Goal: Obtain resource: Obtain resource

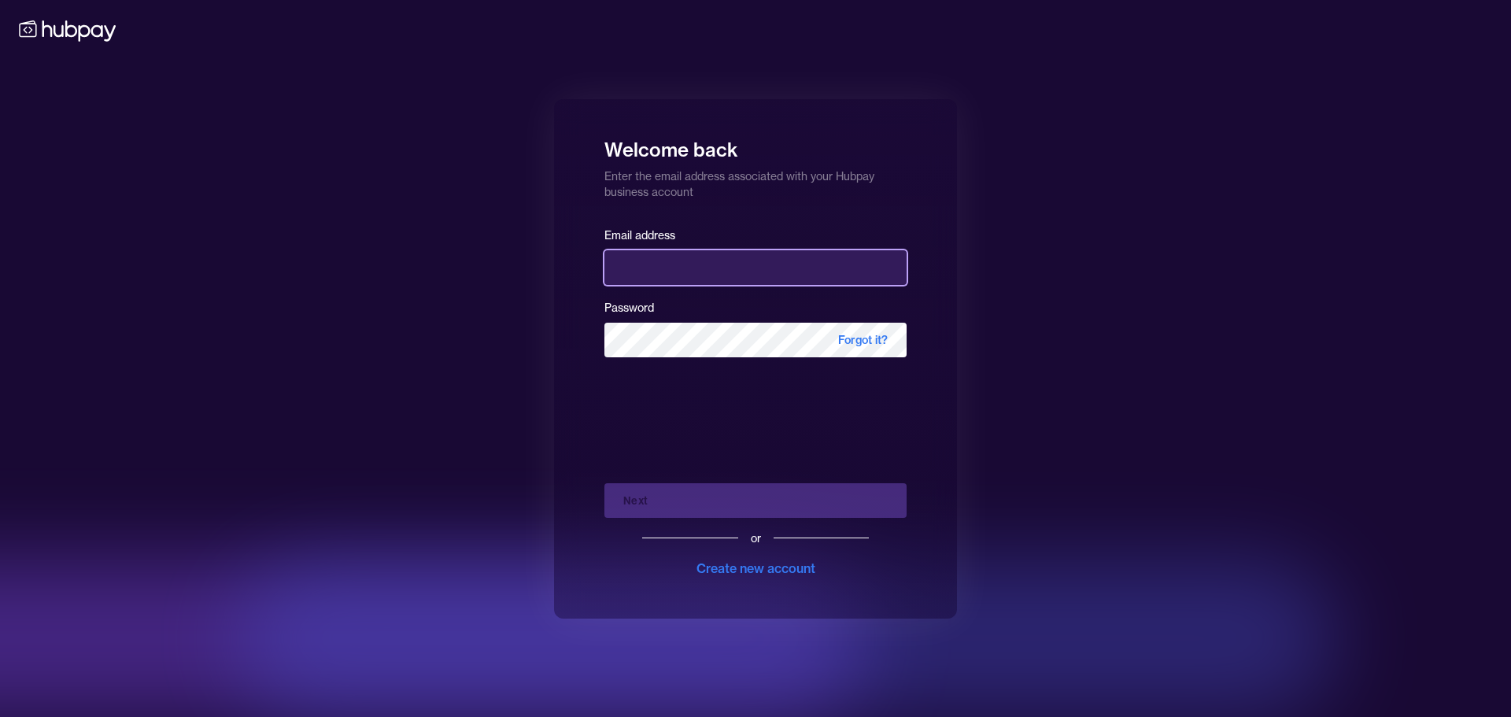
drag, startPoint x: 710, startPoint y: 272, endPoint x: 796, endPoint y: 263, distance: 86.3
click at [711, 271] on input "email" at bounding box center [755, 267] width 302 height 35
click at [893, 261] on keeper-lock "Open Keeper Popup" at bounding box center [887, 267] width 19 height 19
type input "**********"
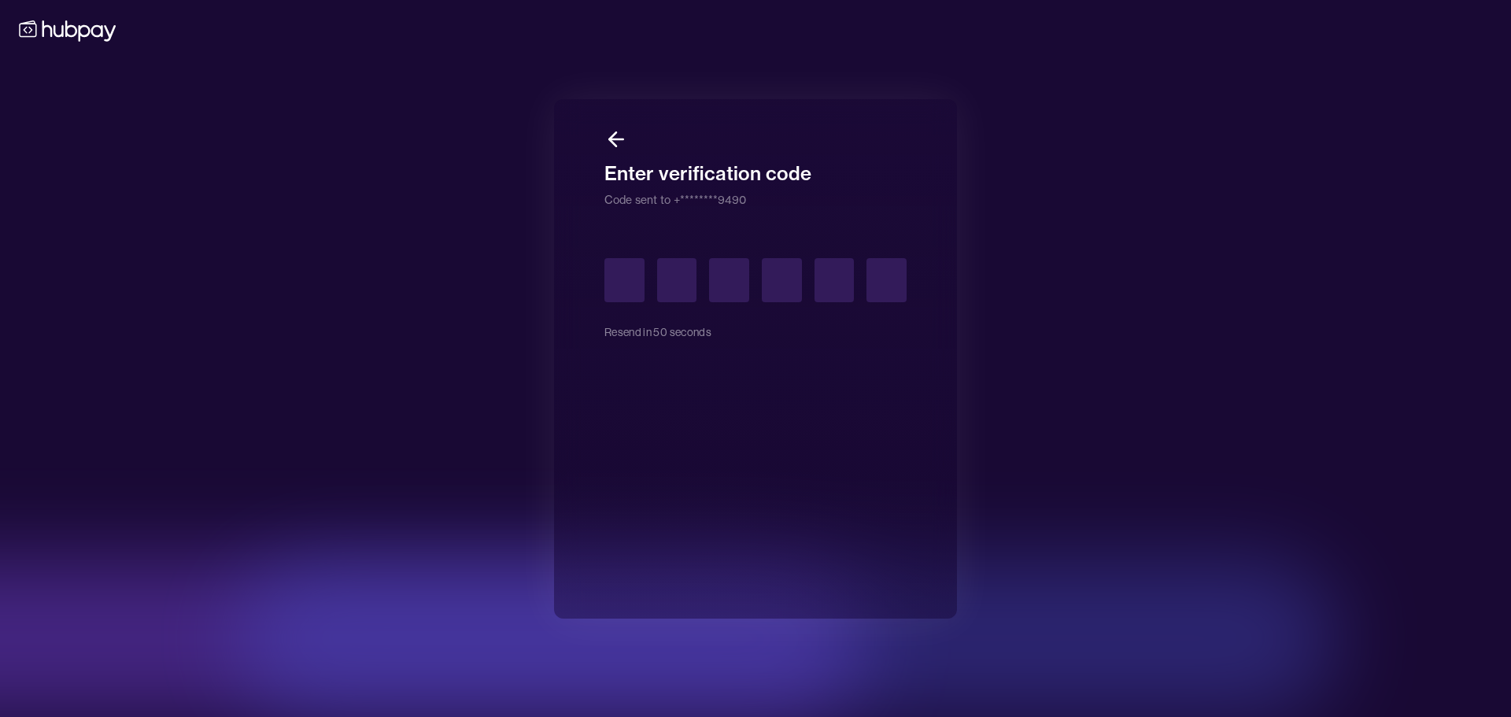
type input "*"
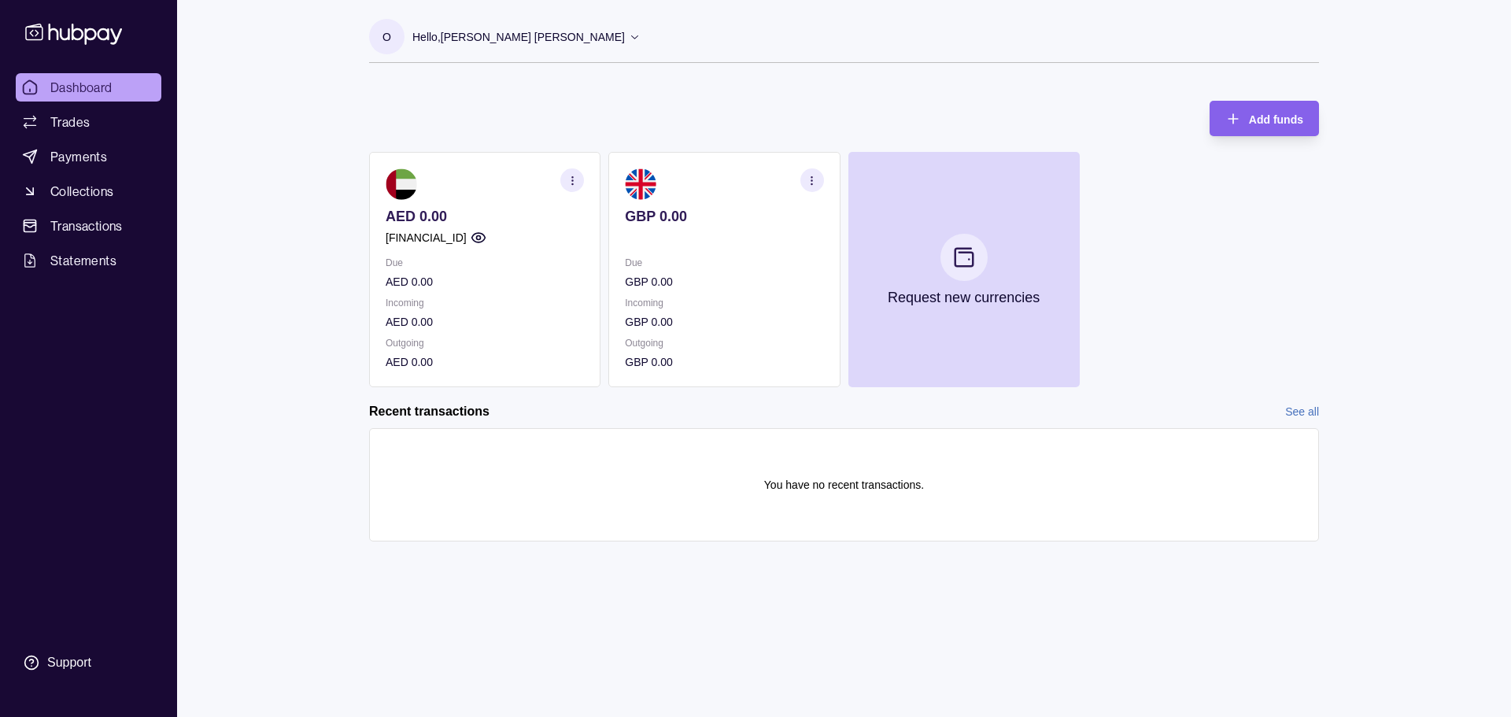
click at [804, 176] on section "button" at bounding box center [812, 180] width 24 height 24
click at [1189, 383] on div "AED 0.00 [FINANCIAL_ID] Due AED 0.00 Incoming AED 0.00 Outgoing AED 0.00 GBP 0.…" at bounding box center [844, 269] width 950 height 235
click at [810, 187] on section "button" at bounding box center [812, 180] width 24 height 24
click at [720, 221] on link "View account details" at bounding box center [702, 219] width 100 height 17
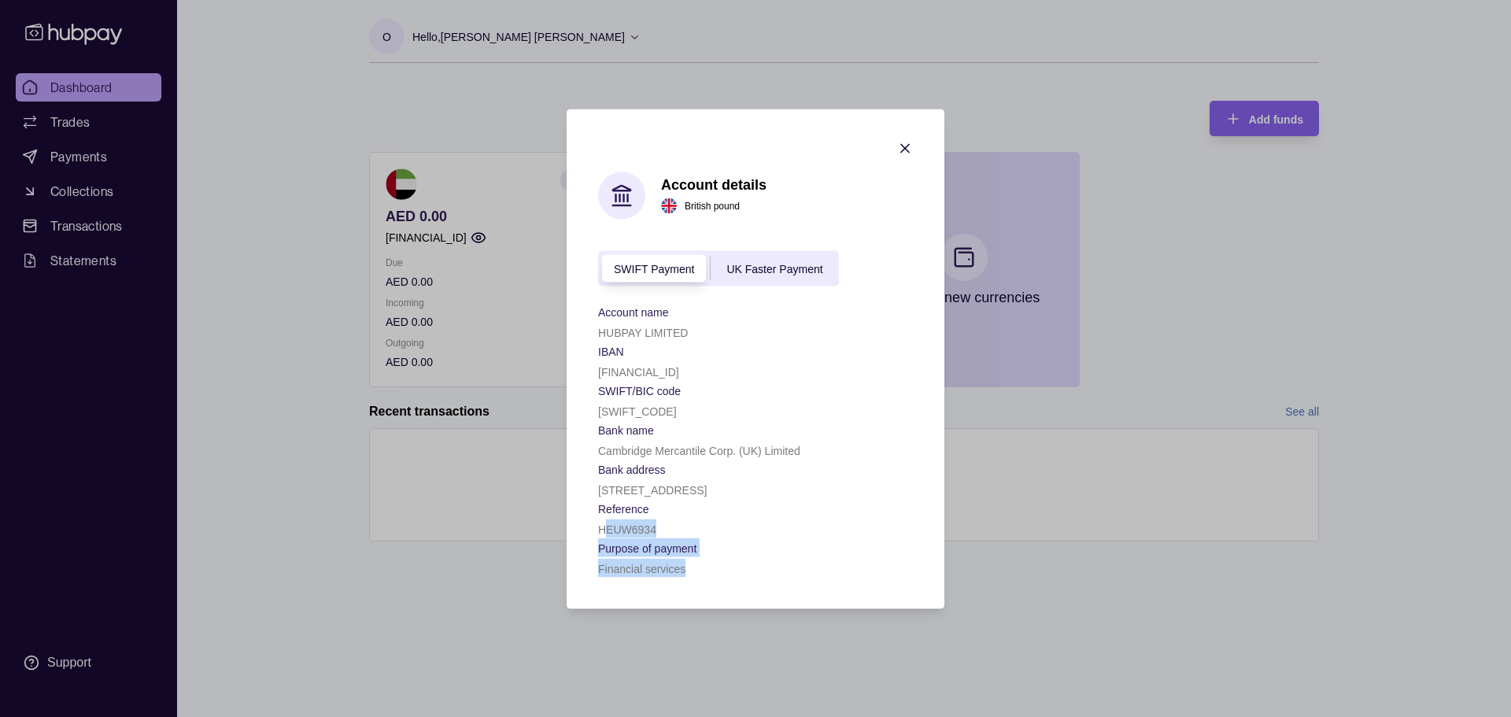
drag, startPoint x: 693, startPoint y: 601, endPoint x: 607, endPoint y: 549, distance: 100.3
click at [605, 553] on div "Account name HUBPAY LIMITED IBAN [FINANCIAL_ID] SWIFT/BIC code [SWIFT_CODE] Ban…" at bounding box center [755, 438] width 315 height 275
click at [777, 498] on div "[STREET_ADDRESS]" at bounding box center [755, 488] width 315 height 19
click at [597, 300] on section "Account details British pound SWIFT Payment UK Faster Payment Account name HUBP…" at bounding box center [756, 359] width 378 height 500
drag, startPoint x: 599, startPoint y: 301, endPoint x: 718, endPoint y: 326, distance: 121.5
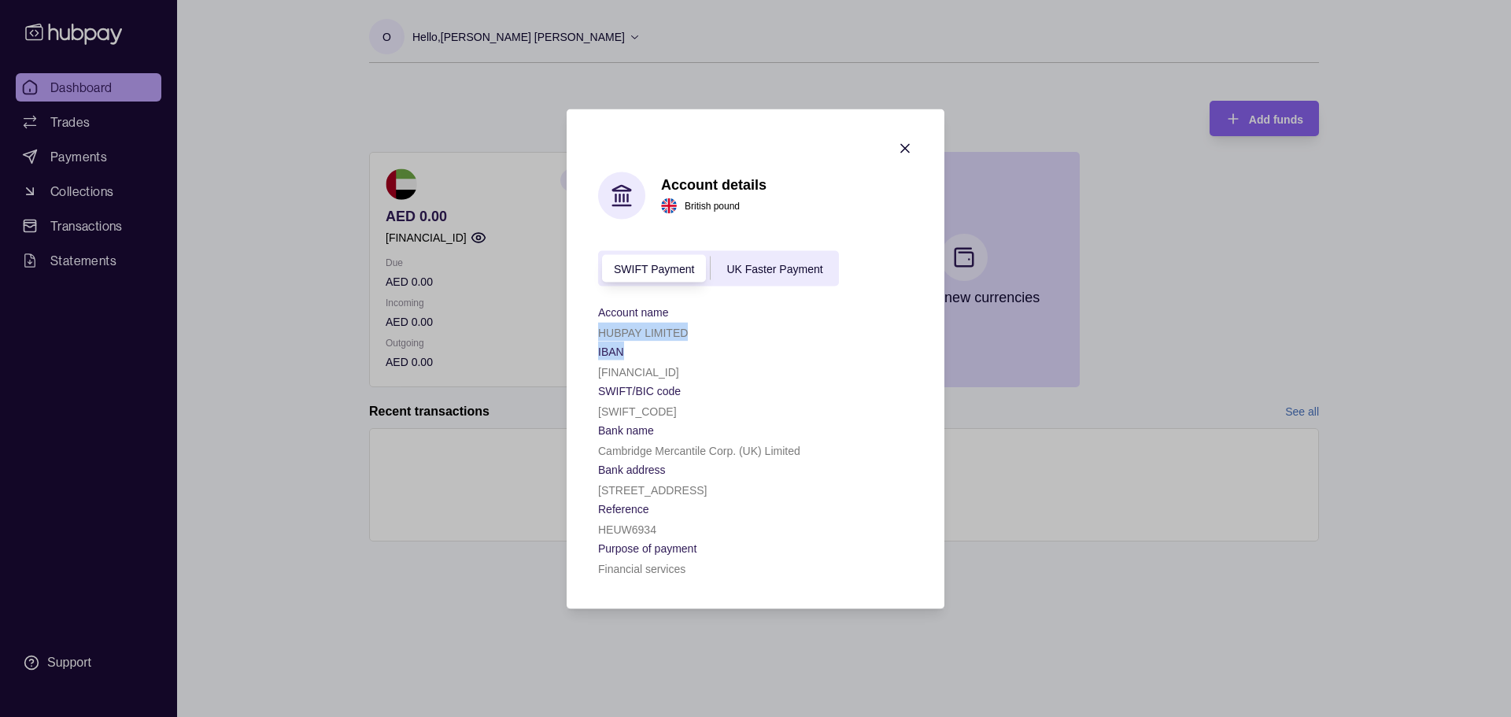
click at [718, 326] on div "Account name HUBPAY LIMITED IBAN [FINANCIAL_ID] SWIFT/BIC code [SWIFT_CODE] Ban…" at bounding box center [755, 438] width 315 height 275
click at [768, 263] on span "UK Faster Payment" at bounding box center [774, 269] width 96 height 13
click at [675, 263] on span "SWIFT Payment" at bounding box center [654, 269] width 80 height 13
click at [727, 259] on div "UK Faster Payment" at bounding box center [775, 268] width 128 height 19
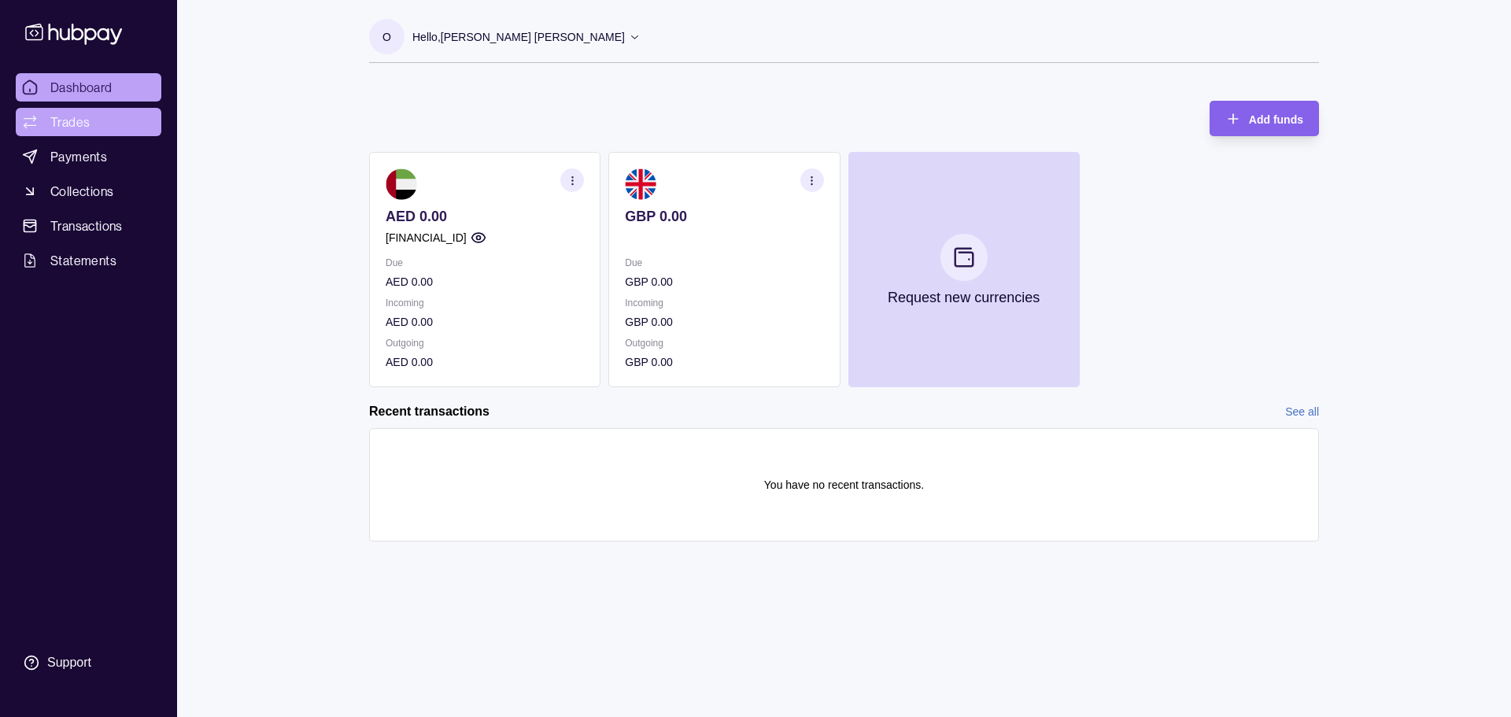
click at [86, 128] on span "Trades" at bounding box center [69, 122] width 39 height 19
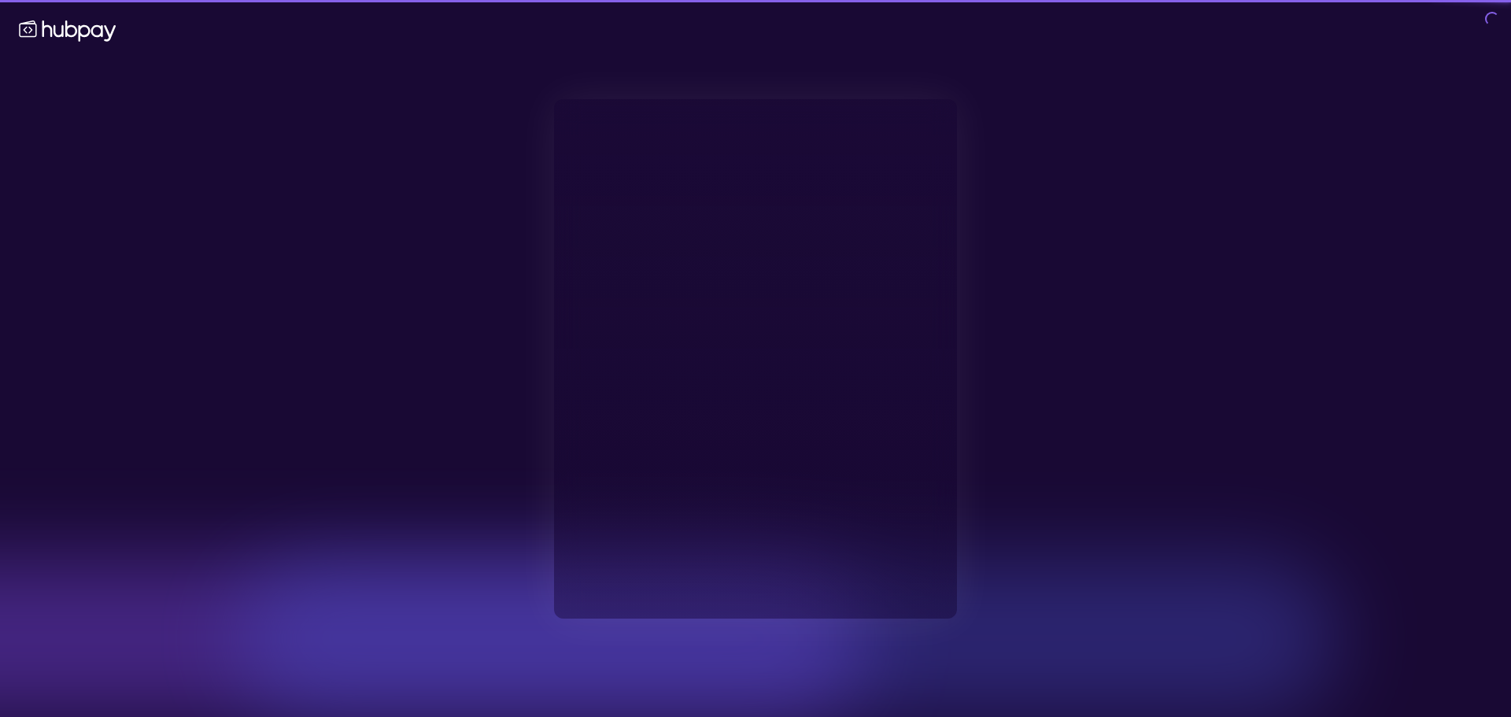
type input "**********"
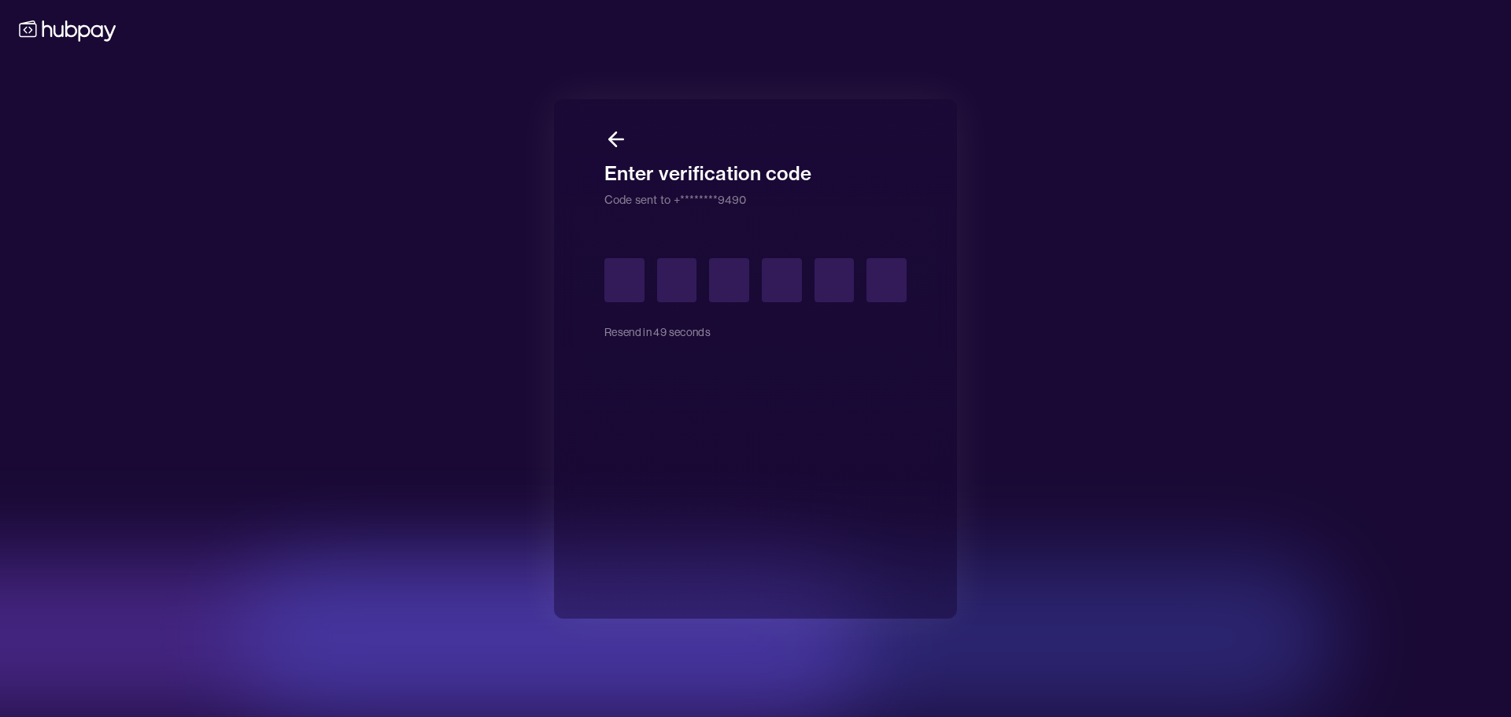
type input "*"
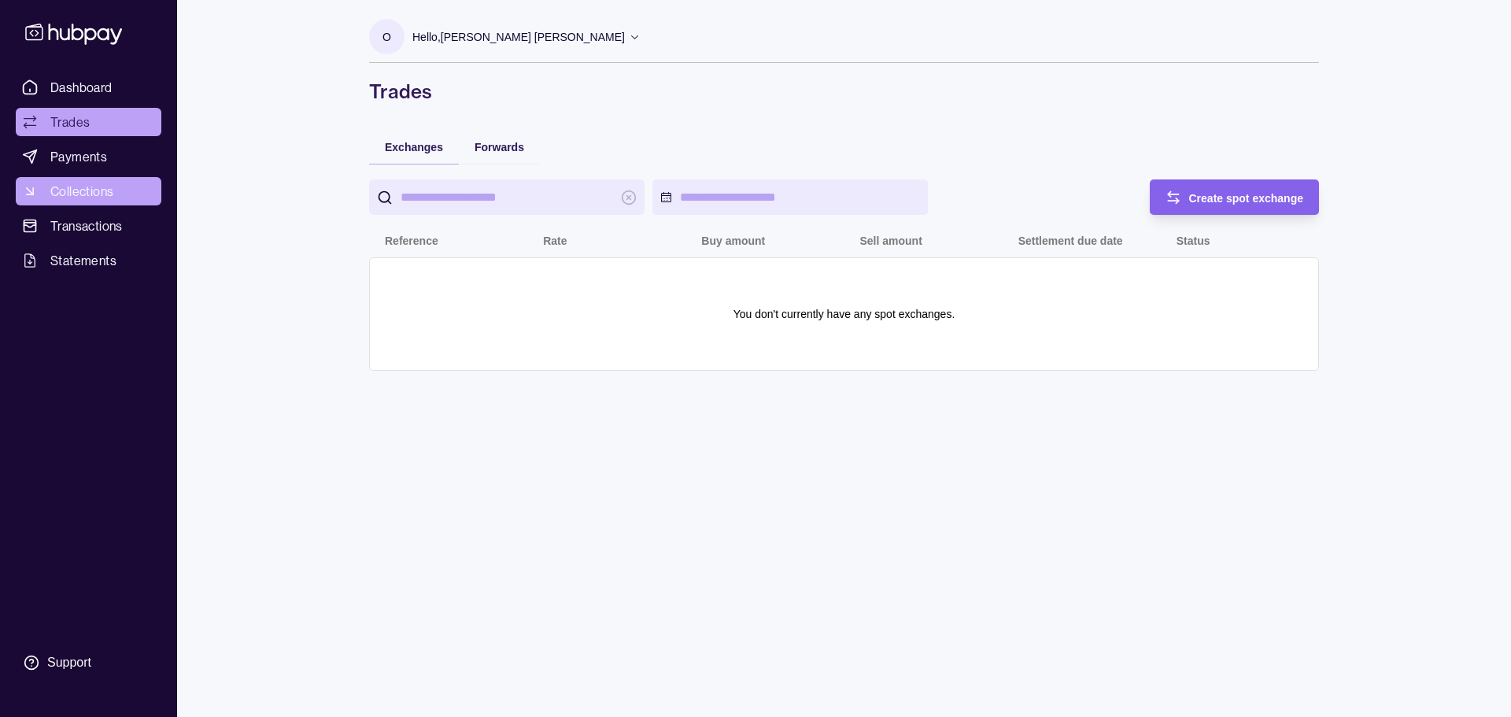
click at [90, 187] on span "Collections" at bounding box center [81, 191] width 63 height 19
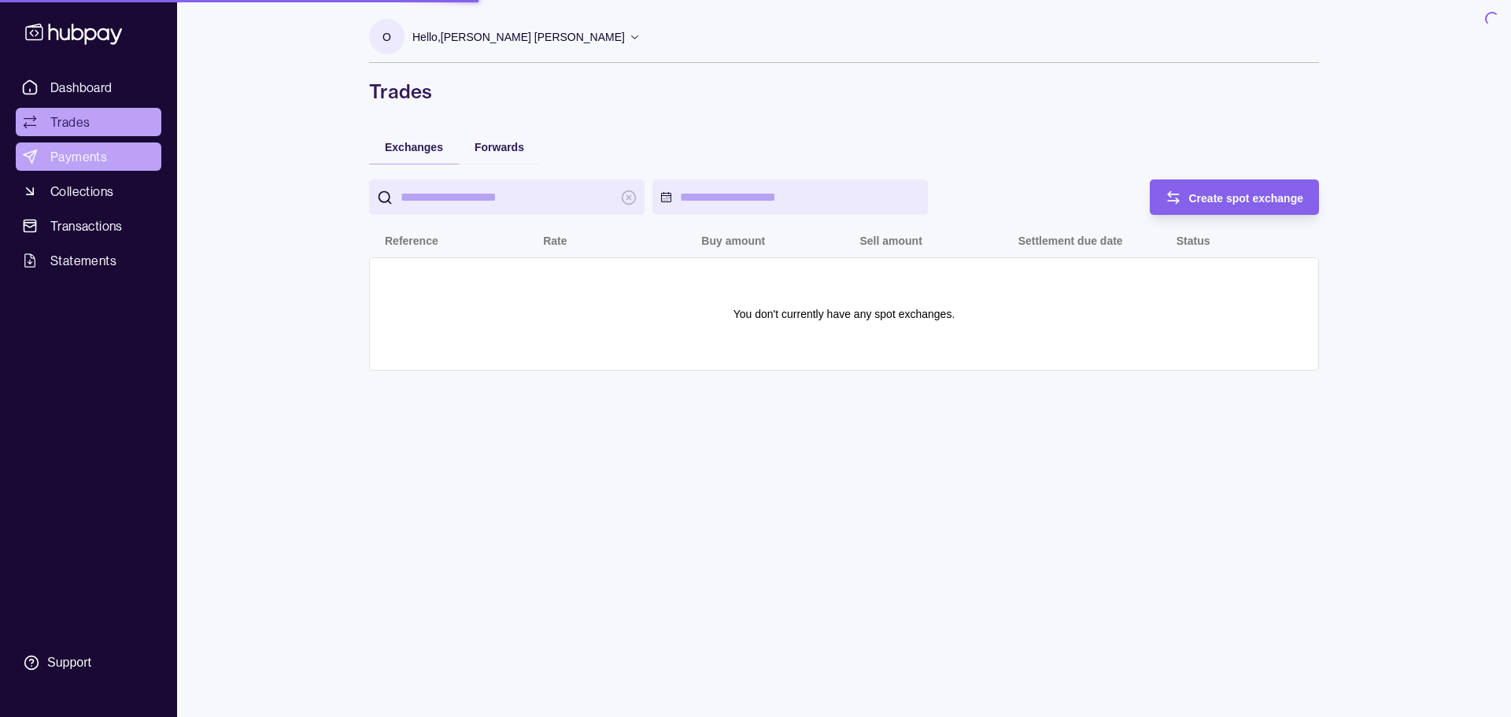
click at [95, 163] on span "Payments" at bounding box center [78, 156] width 57 height 19
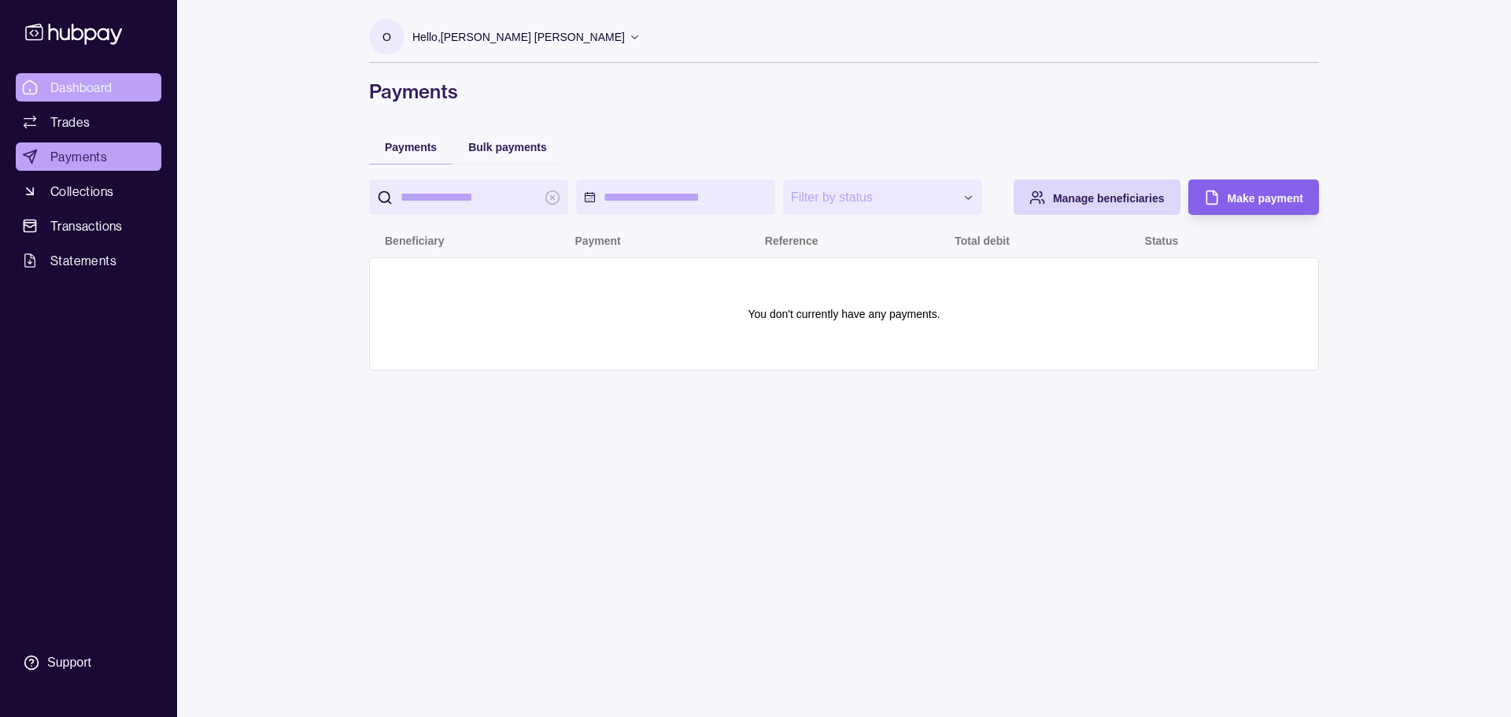
click at [68, 91] on span "Dashboard" at bounding box center [81, 87] width 62 height 19
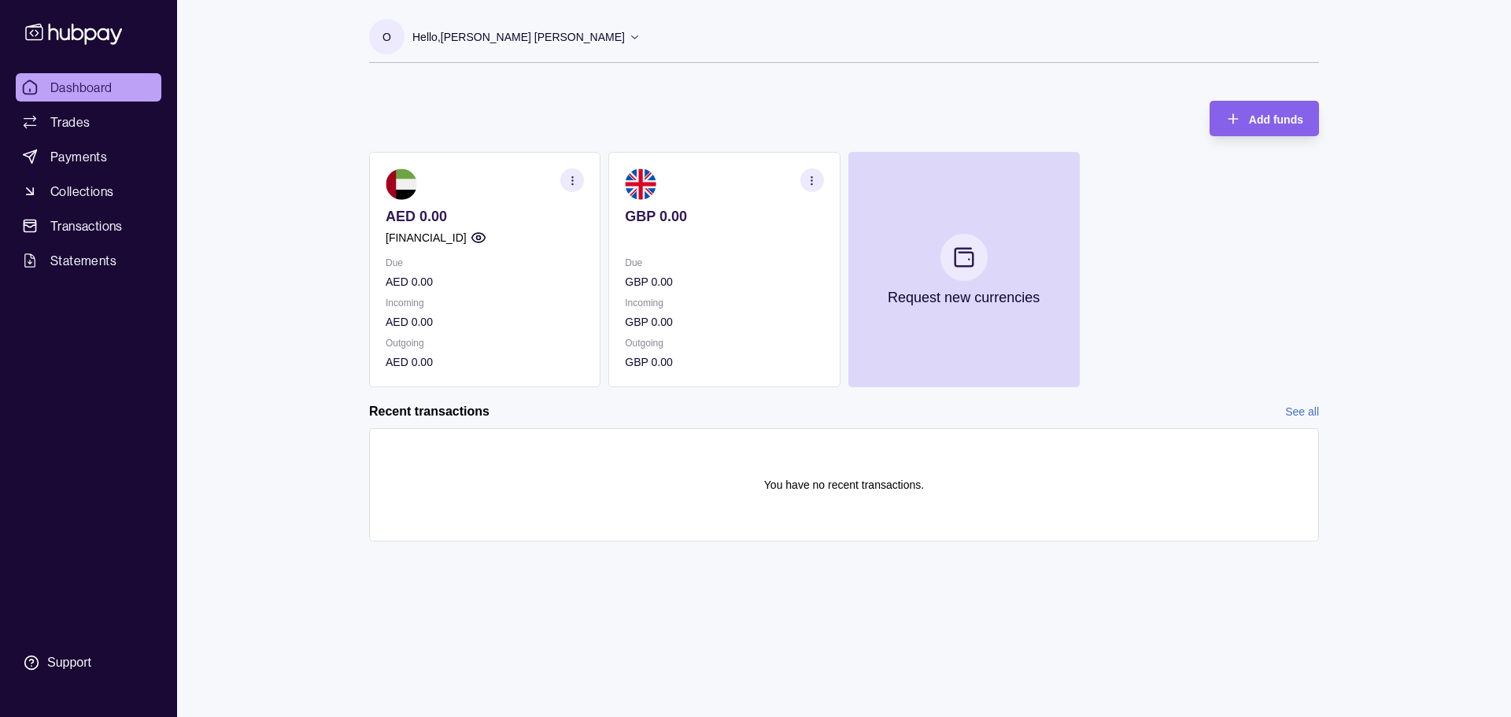
click at [807, 169] on section "button" at bounding box center [812, 180] width 24 height 24
click at [715, 255] on link "Download account details" at bounding box center [715, 258] width 126 height 17
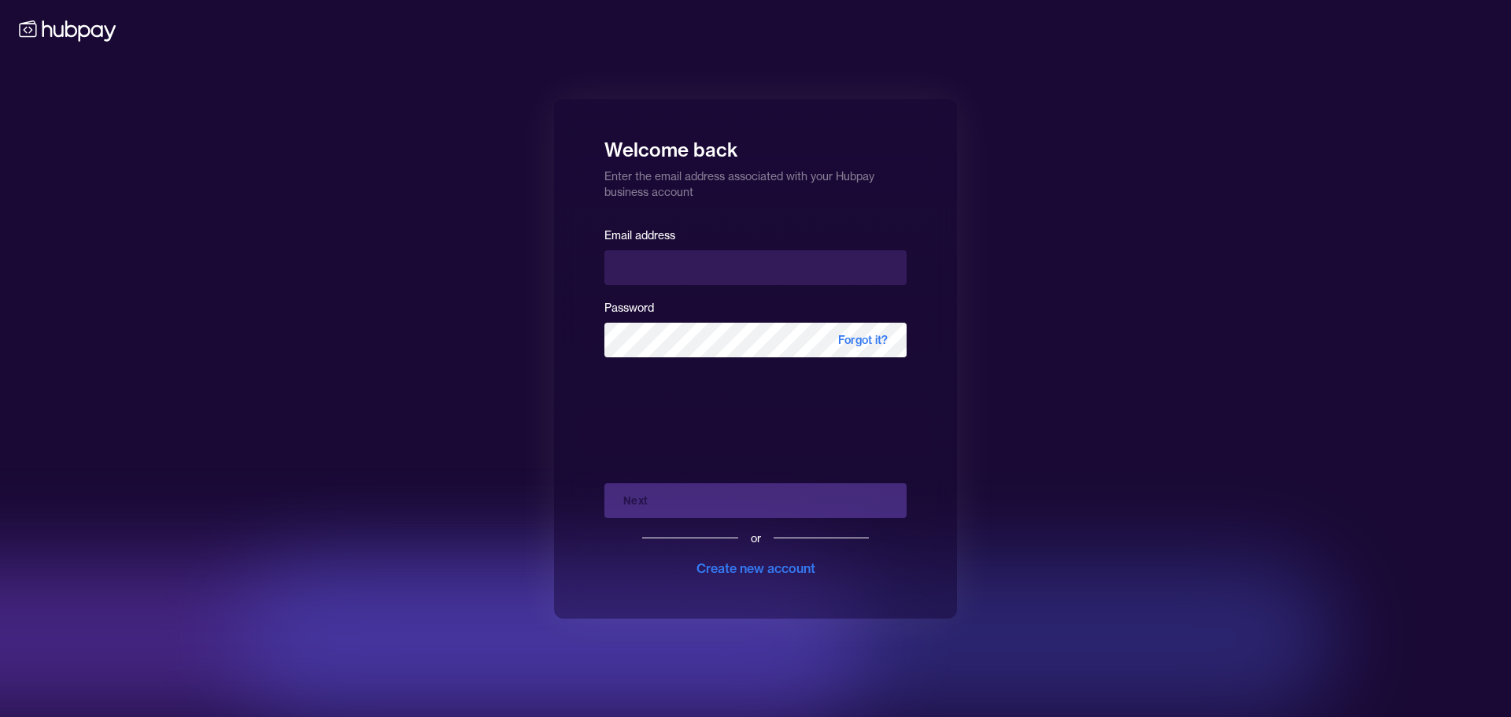
click at [893, 264] on keeper-lock "Open Keeper Popup" at bounding box center [887, 267] width 19 height 19
type input "**********"
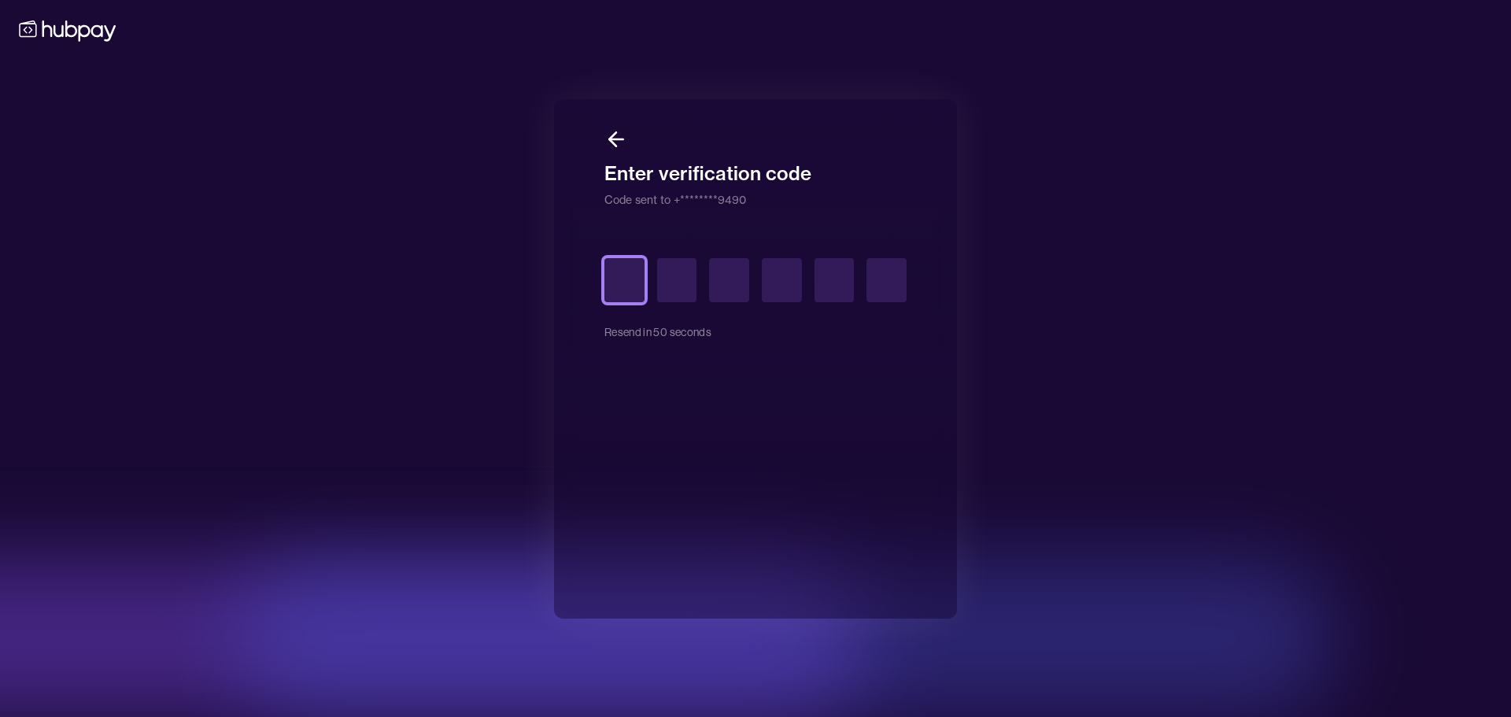
type input "*"
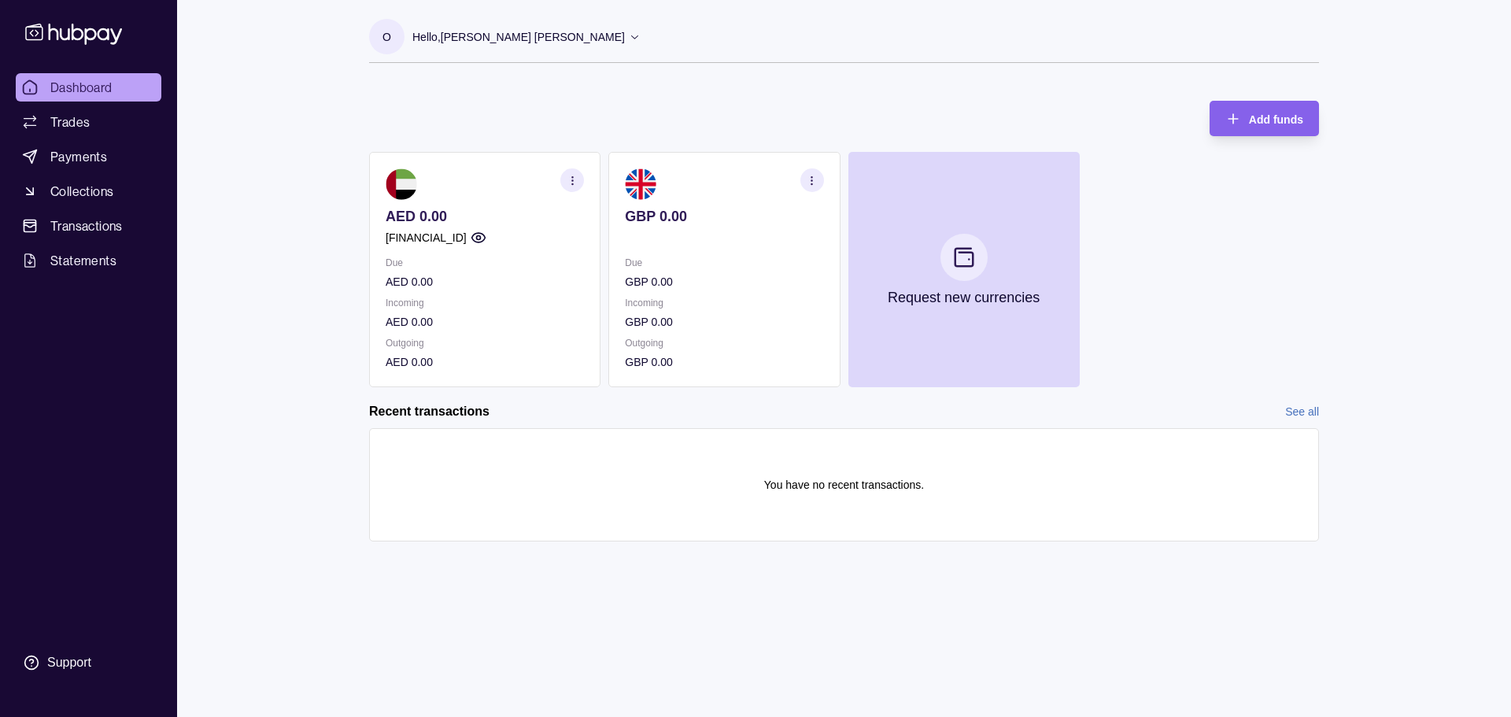
click at [774, 261] on p "Due" at bounding box center [724, 262] width 198 height 17
click at [806, 182] on icon "button" at bounding box center [812, 181] width 12 height 12
click at [708, 214] on link "View account details" at bounding box center [702, 219] width 100 height 17
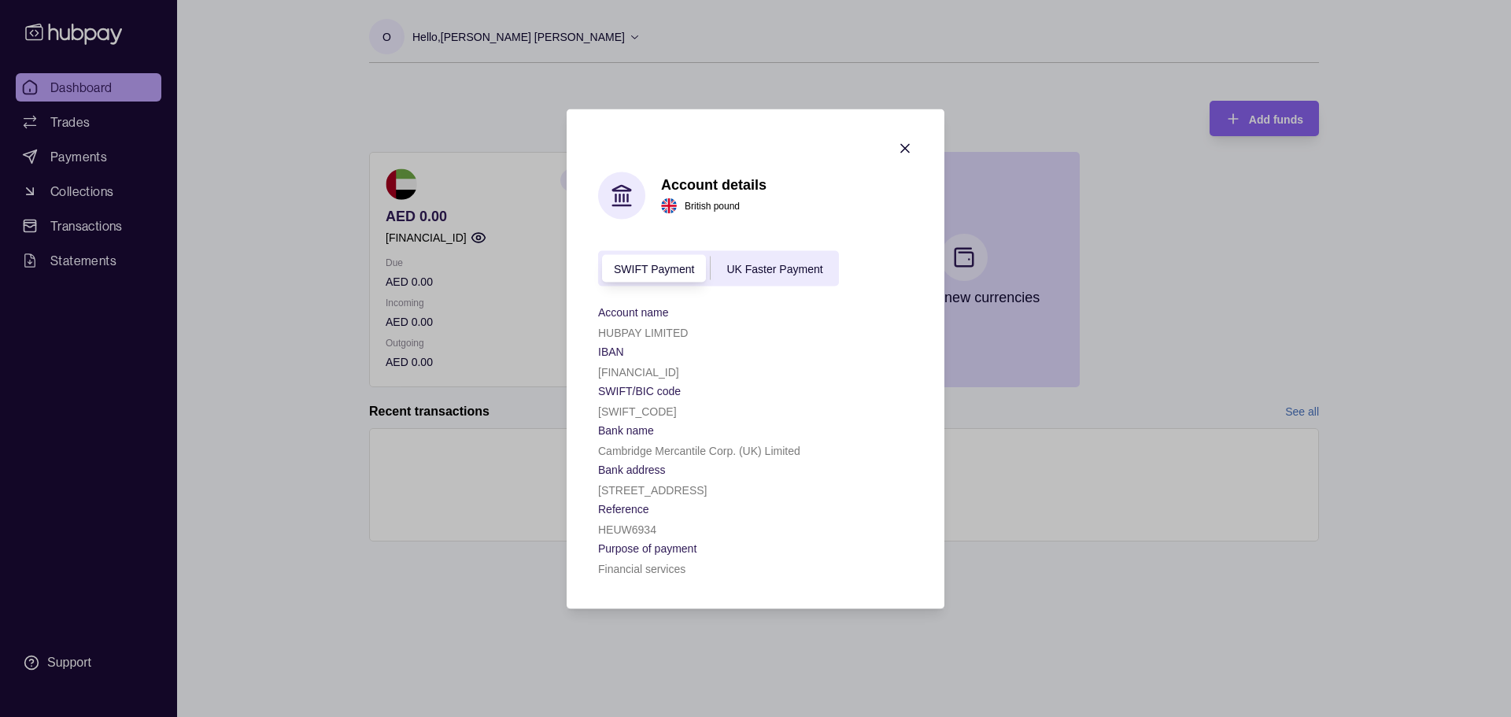
click at [824, 259] on div "UK Faster Payment" at bounding box center [775, 268] width 128 height 19
drag, startPoint x: 313, startPoint y: 346, endPoint x: 445, endPoint y: 302, distance: 138.6
